Goal: Task Accomplishment & Management: Use online tool/utility

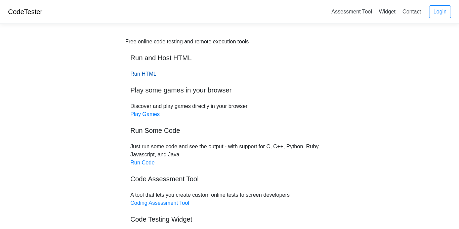
click at [149, 76] on link "Run HTML" at bounding box center [143, 74] width 26 height 6
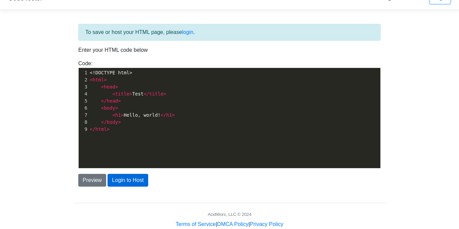
scroll to position [29, 0]
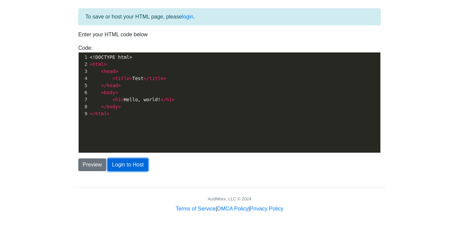
click at [126, 165] on button "Login to Host" at bounding box center [128, 164] width 40 height 13
